Goal: Transaction & Acquisition: Purchase product/service

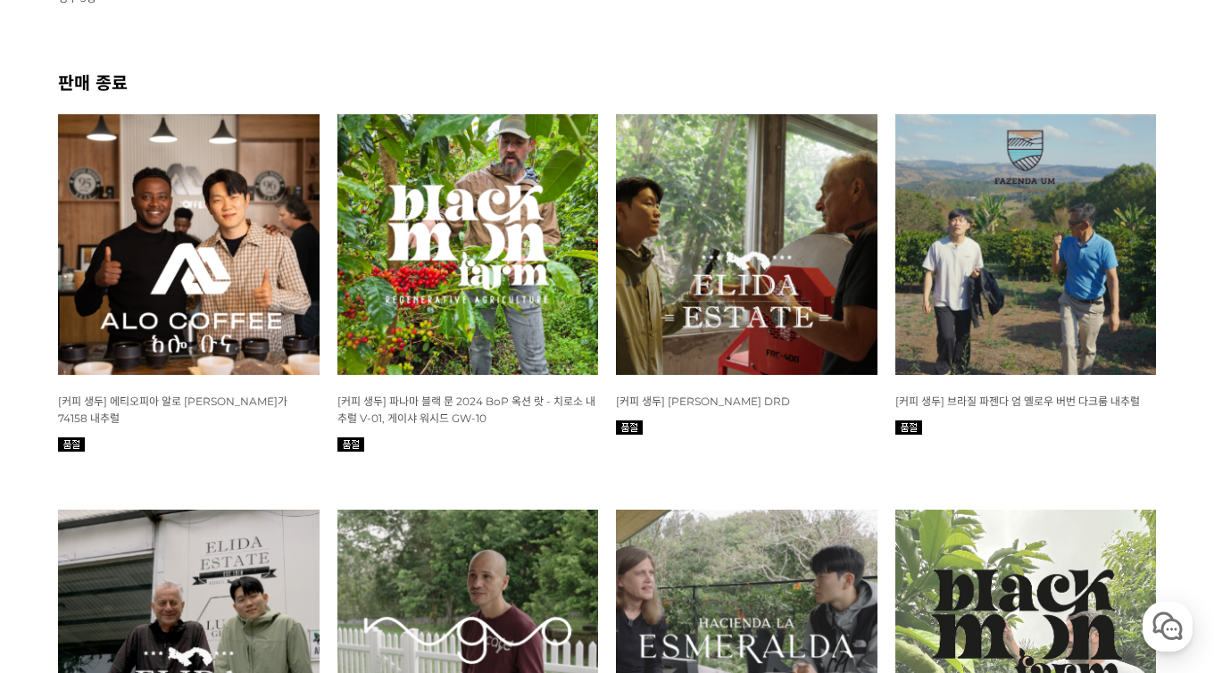
scroll to position [675, 0]
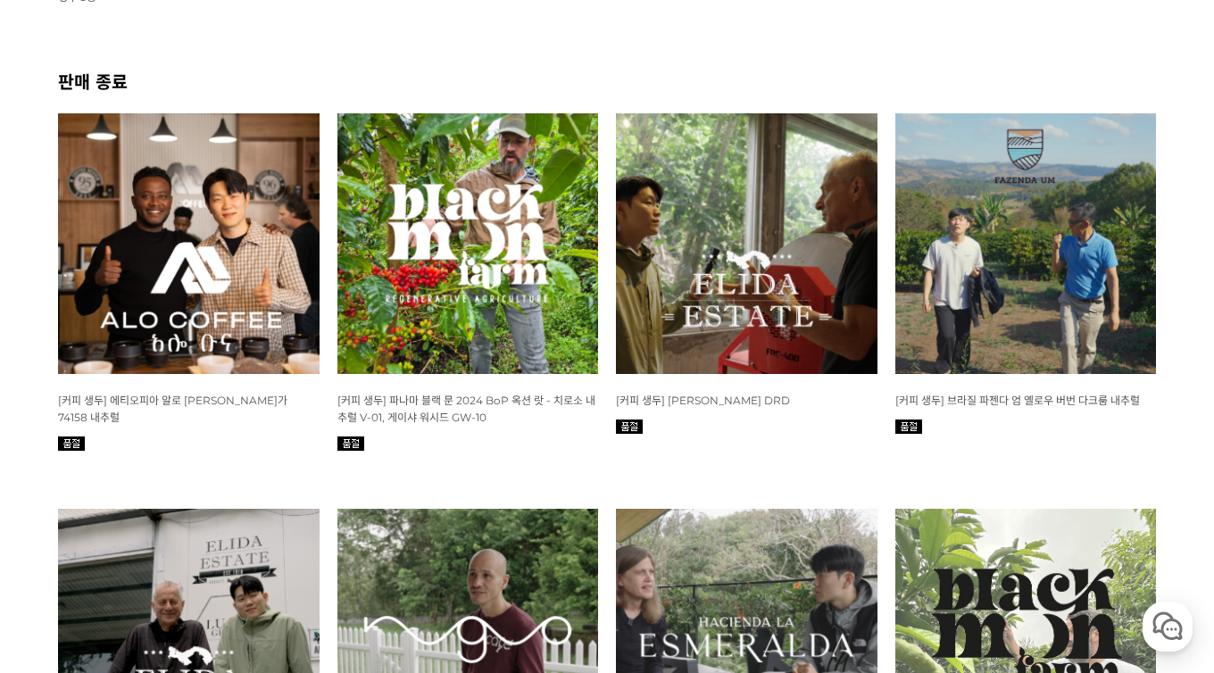
click at [180, 266] on img at bounding box center [188, 243] width 261 height 261
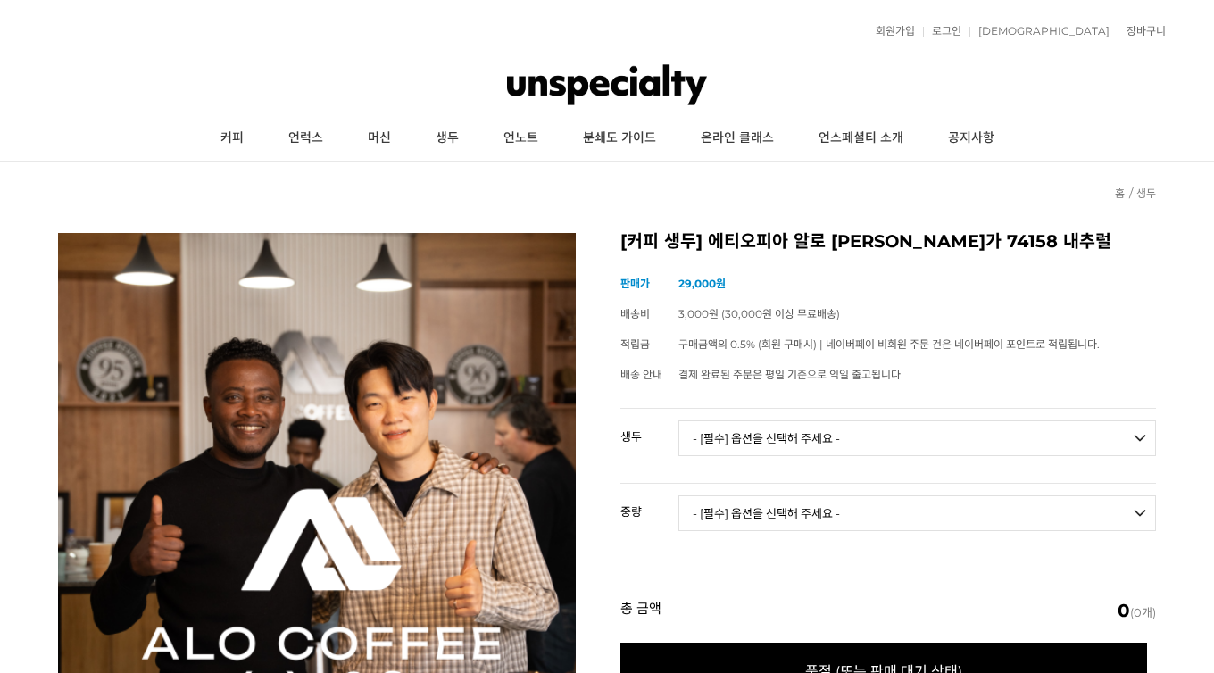
click at [804, 430] on select "- [필수] 옵션을 선택해 주세요 - ------------------- 에티오피아 알로 타미루 미리가 74158 내추럴 [품절]" at bounding box center [916, 438] width 477 height 36
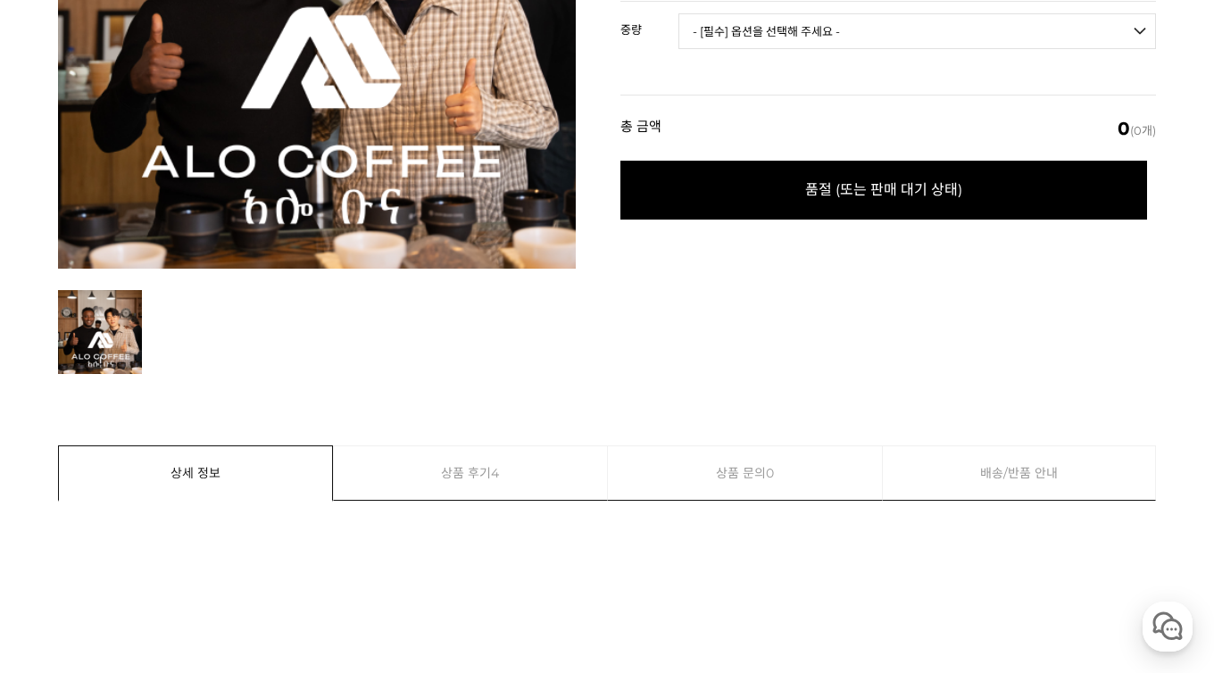
scroll to position [1397, 0]
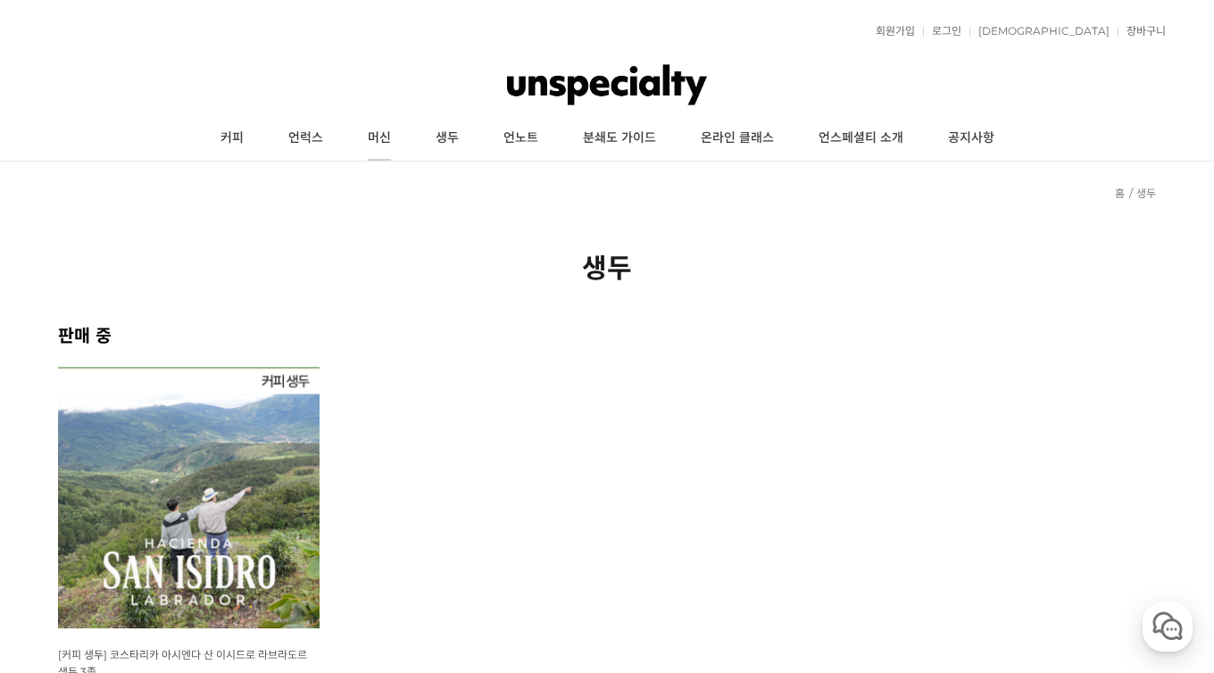
click at [397, 138] on link "머신" at bounding box center [379, 138] width 68 height 45
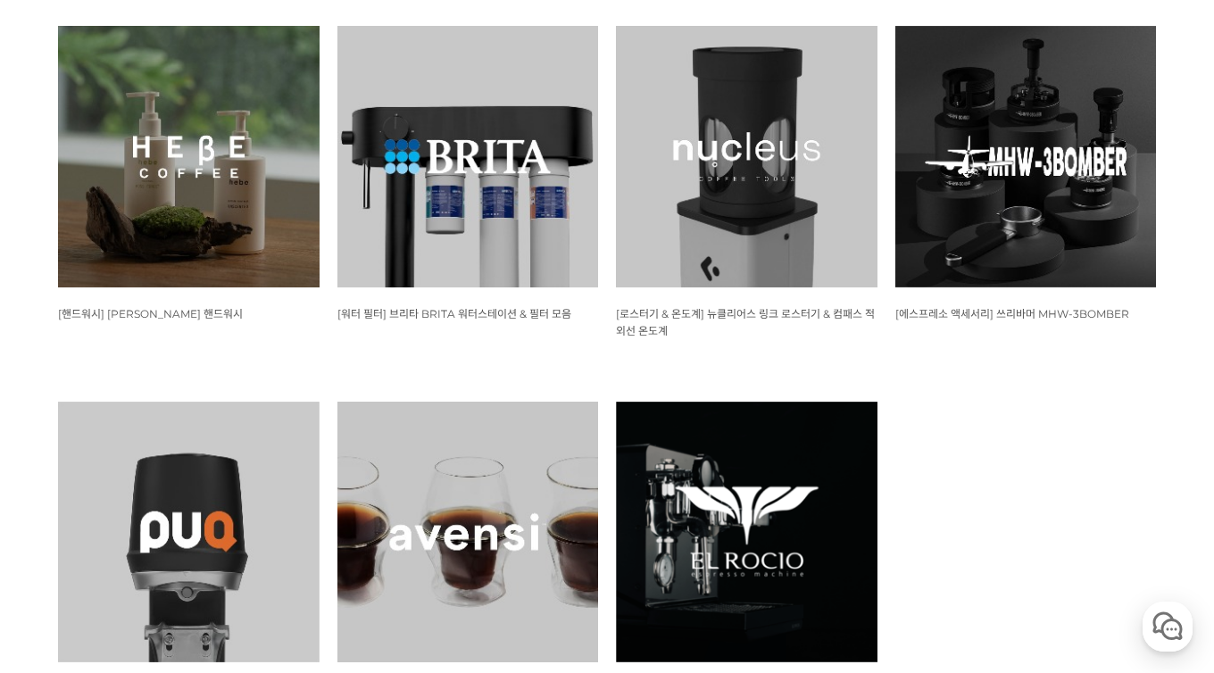
scroll to position [1839, 0]
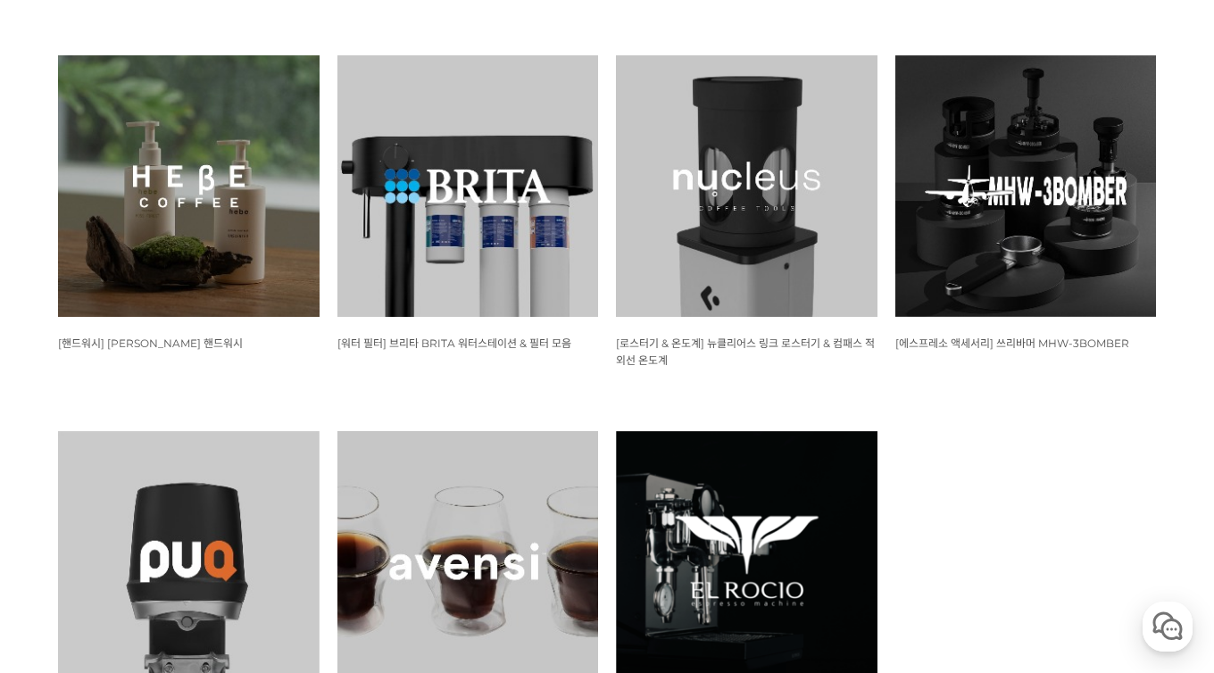
click at [1048, 177] on img at bounding box center [1025, 185] width 261 height 261
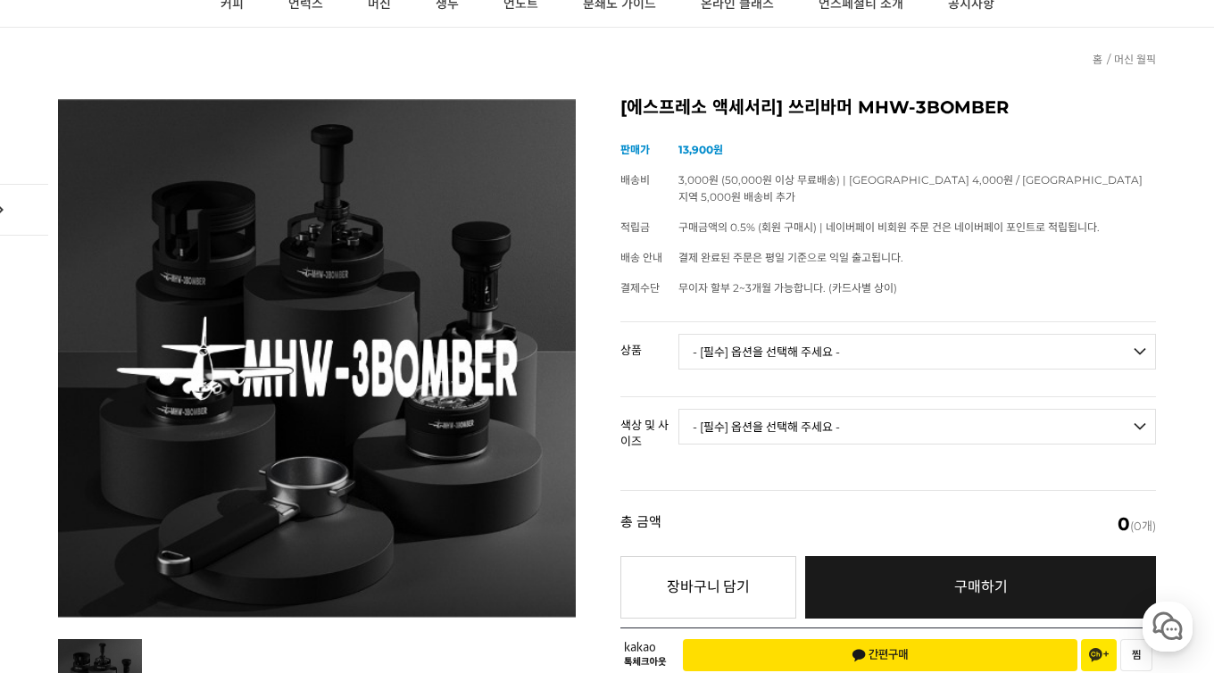
scroll to position [178, 0]
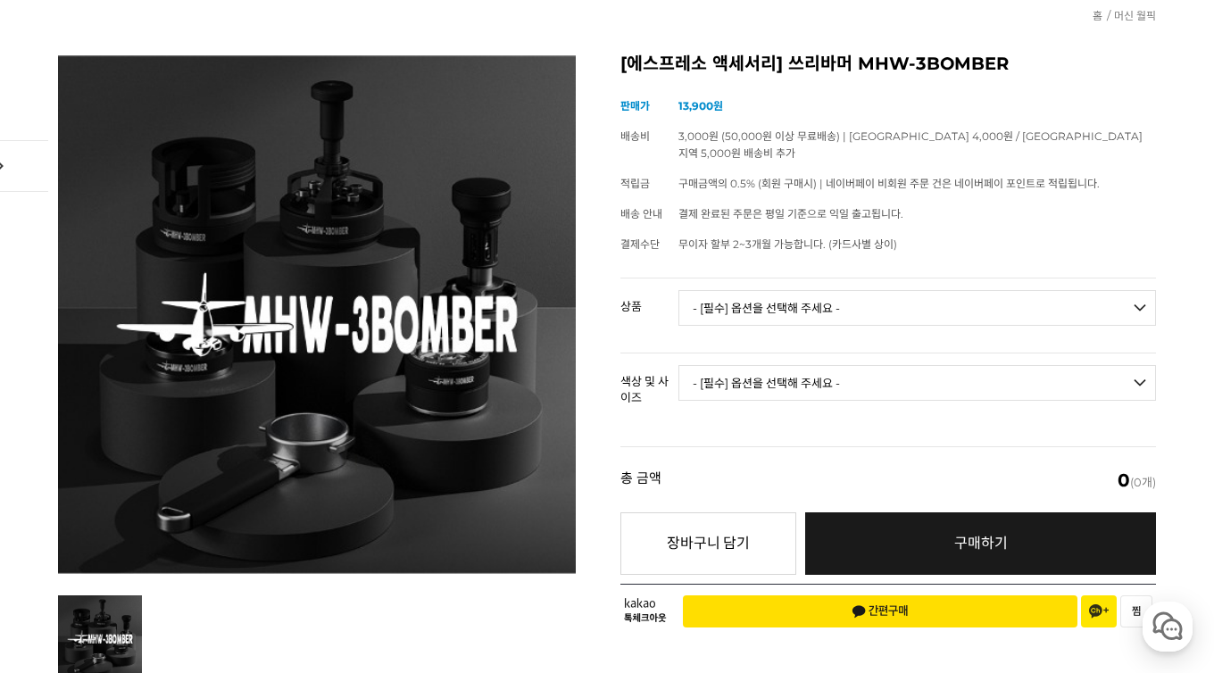
click at [837, 300] on select "- [필수] 옵션을 선택해 주세요 - ------------------- 라이트닝 니들 디스트리뷰터 2.0 사이클론 니들 디스트리뷰터 그래비티…" at bounding box center [916, 308] width 477 height 36
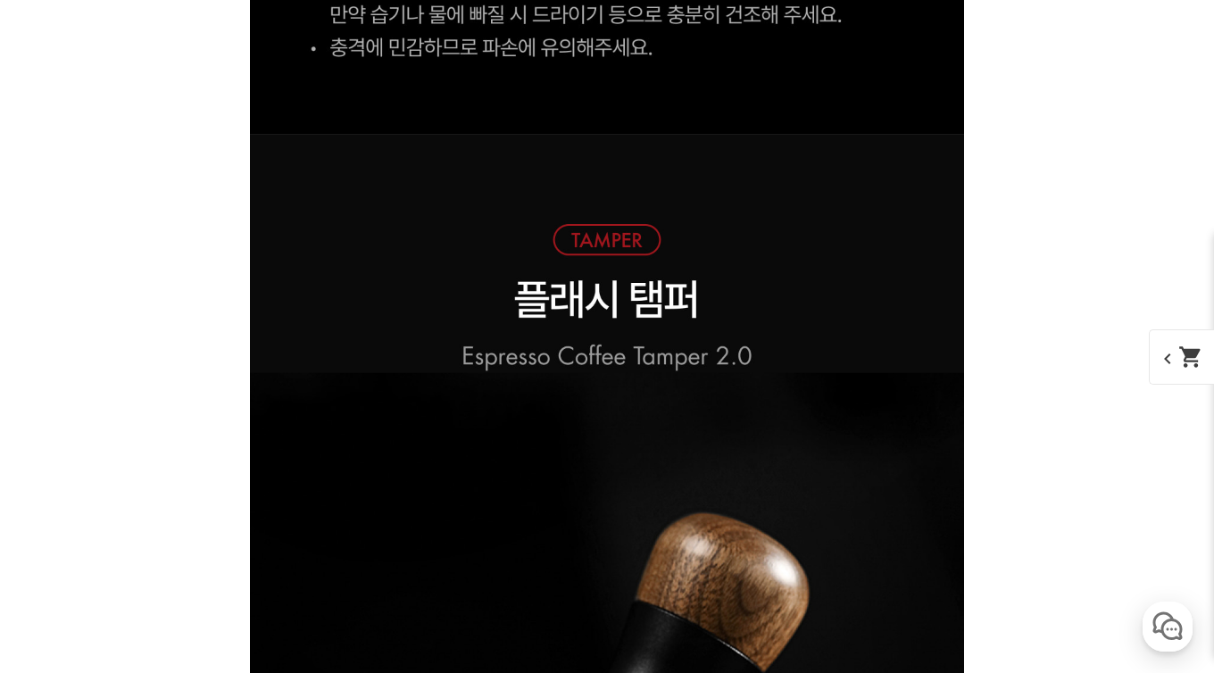
scroll to position [38179, 0]
